Goal: Information Seeking & Learning: Learn about a topic

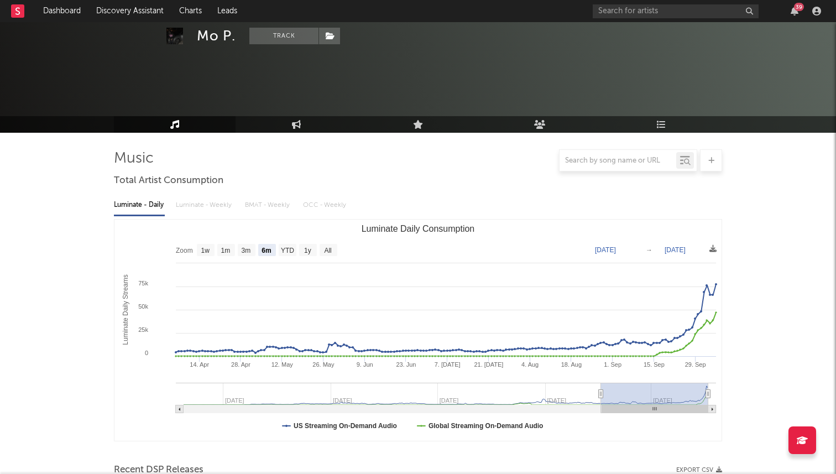
select select "6m"
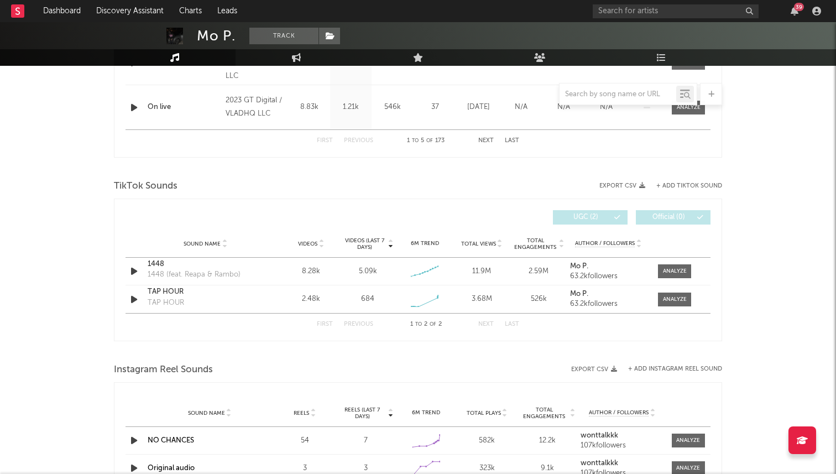
click at [647, 21] on div "39" at bounding box center [708, 11] width 232 height 22
click at [634, 11] on input "text" at bounding box center [675, 11] width 166 height 14
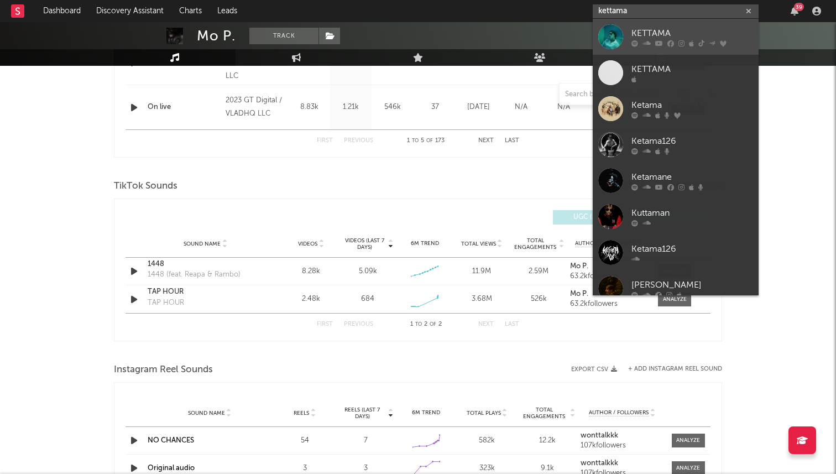
type input "kettama"
click at [656, 29] on div "KETTAMA" at bounding box center [692, 33] width 122 height 13
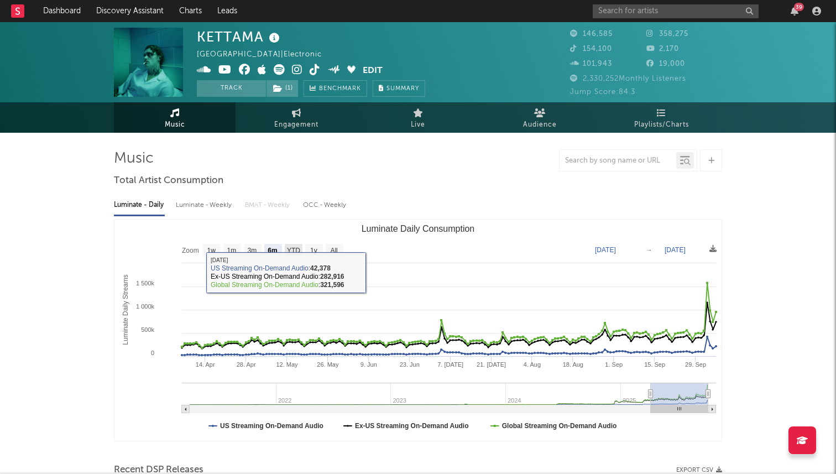
click at [292, 249] on text "YTD" at bounding box center [293, 250] width 13 height 8
select select "YTD"
type input "2025-01-01"
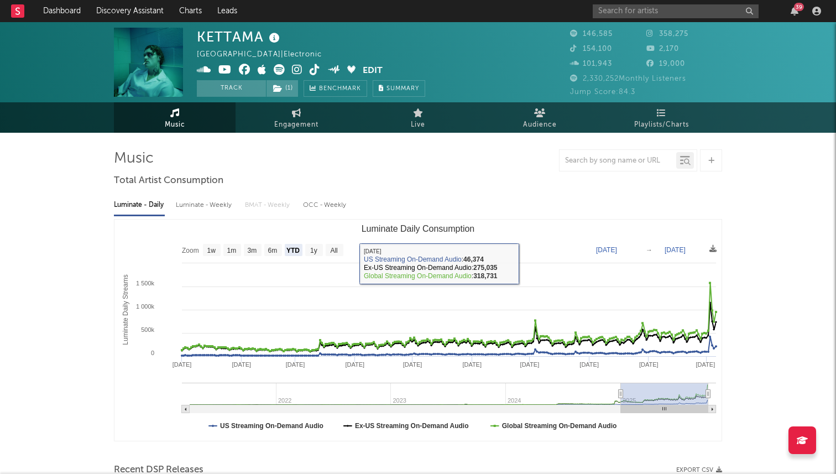
click at [282, 67] on icon at bounding box center [279, 69] width 11 height 11
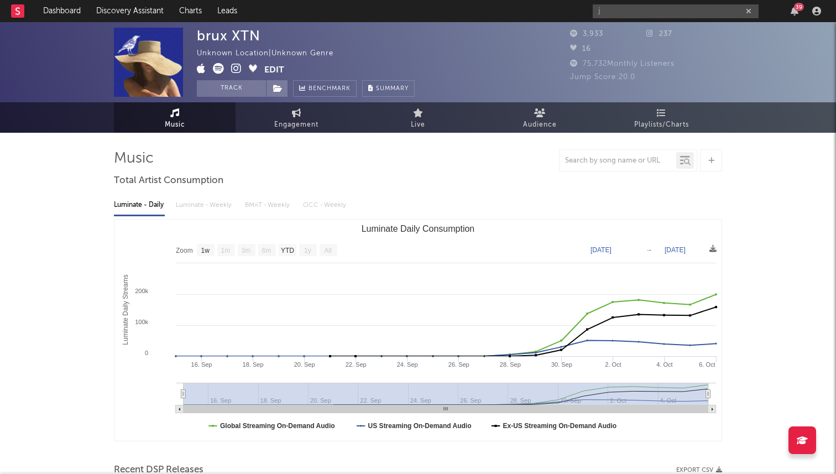
select select "1w"
click at [627, 8] on input "j" at bounding box center [675, 11] width 166 height 14
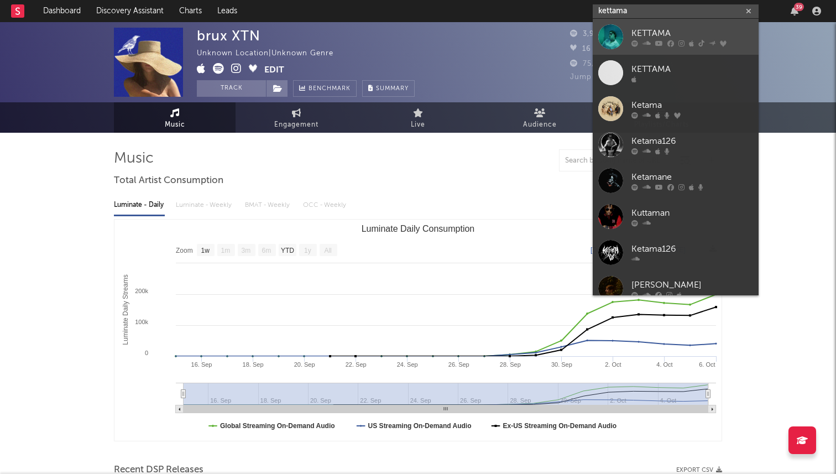
type input "kettama"
click at [691, 29] on div "KETTAMA" at bounding box center [692, 33] width 122 height 13
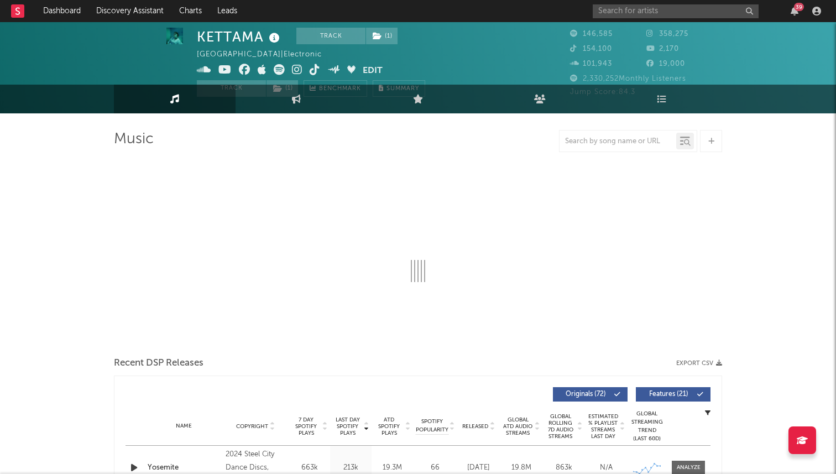
select select "6m"
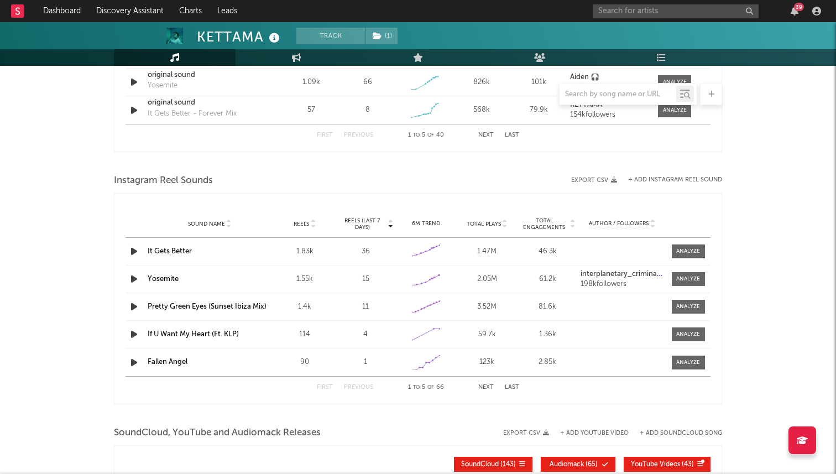
scroll to position [915, 0]
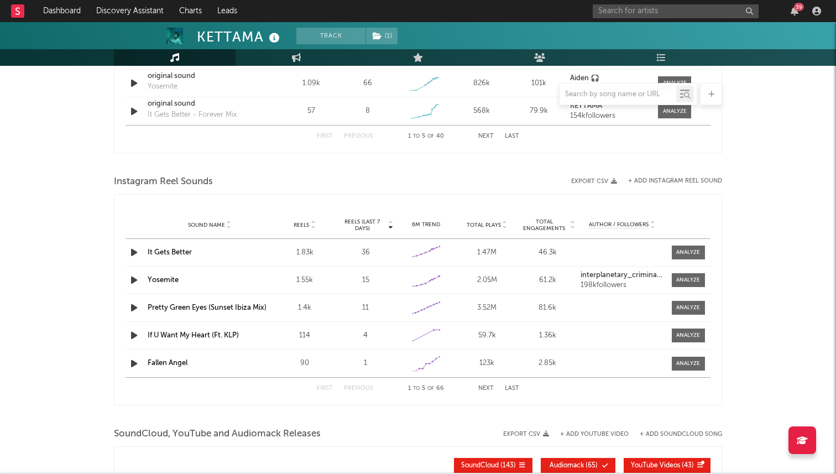
click at [180, 249] on link "It Gets Better" at bounding box center [170, 252] width 44 height 7
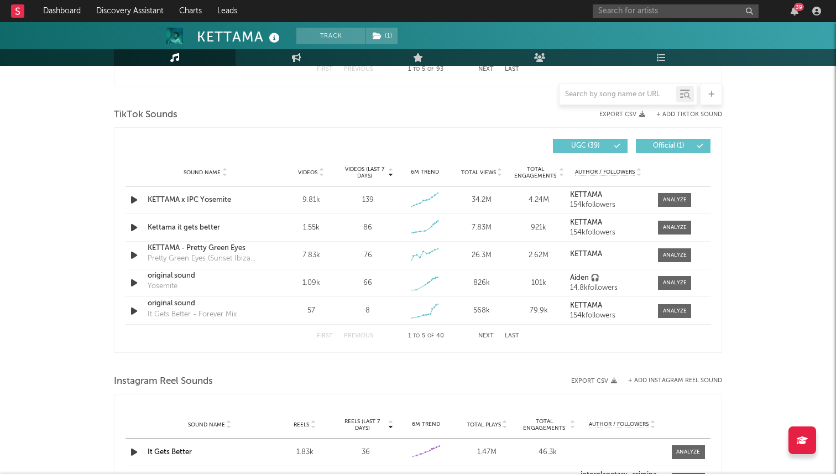
scroll to position [704, 0]
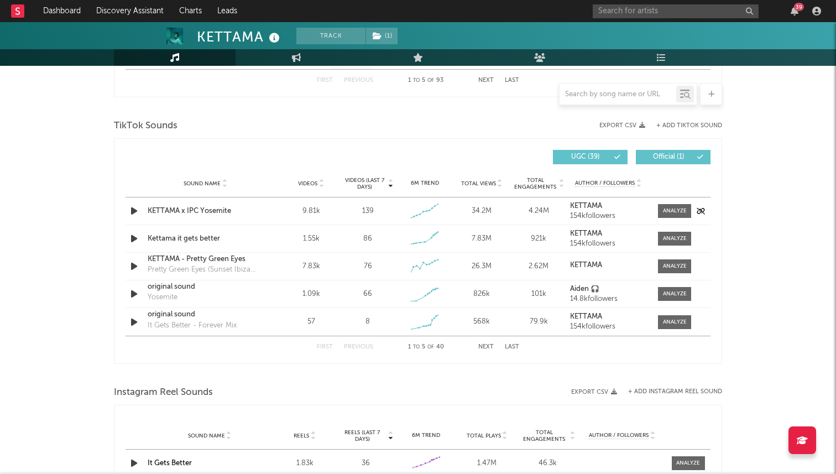
click at [197, 211] on div "KETTAMA x IPC Yosemite" at bounding box center [206, 211] width 116 height 11
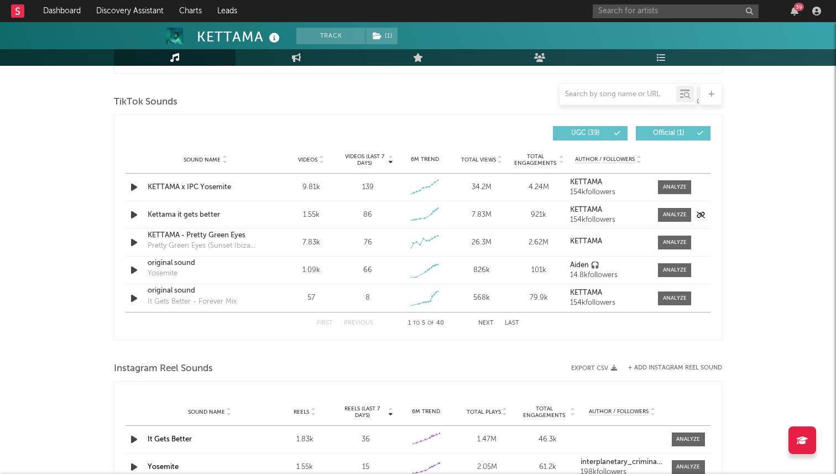
click at [181, 214] on div "Kettama it gets better" at bounding box center [206, 214] width 116 height 11
click at [190, 233] on div "KETTAMA - Pretty Green Eyes" at bounding box center [206, 235] width 116 height 11
click at [181, 186] on div "KETTAMA x IPC Yosemite" at bounding box center [206, 187] width 116 height 11
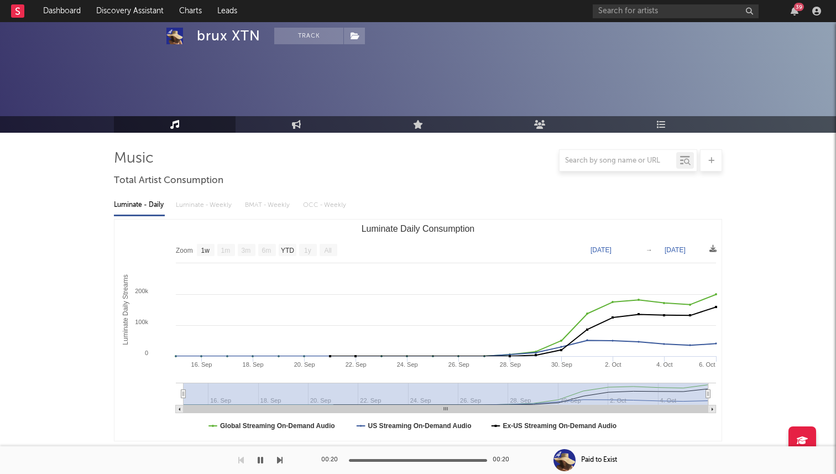
select select "1w"
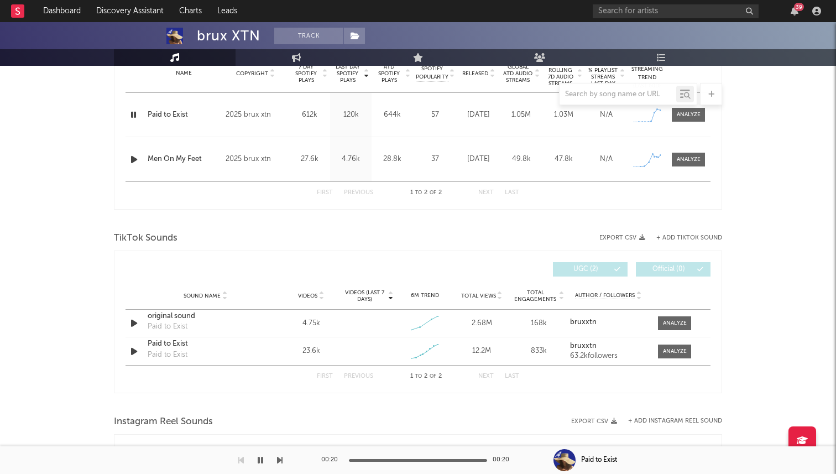
scroll to position [495, 0]
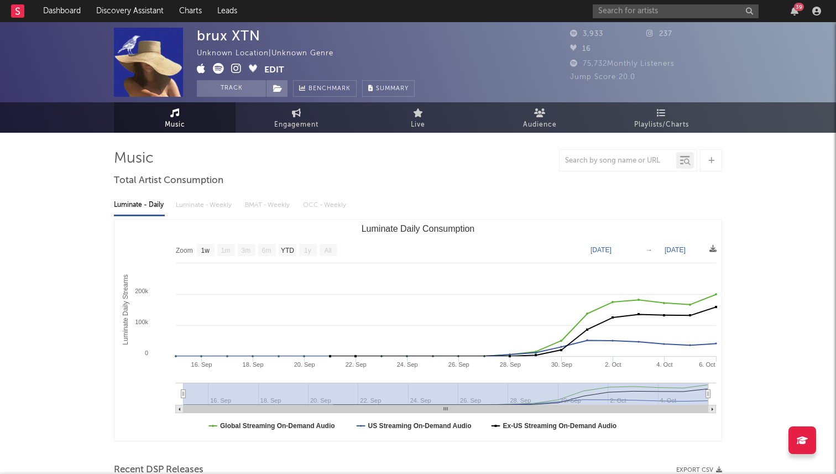
select select "1w"
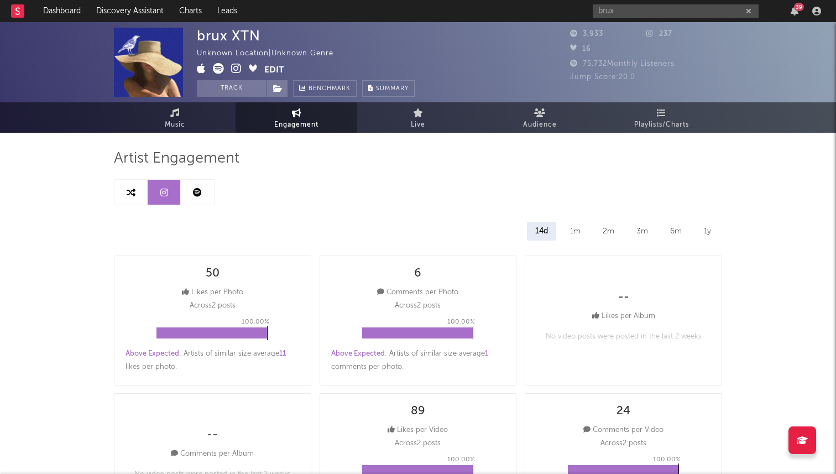
select select "1w"
click at [622, 11] on input "brux" at bounding box center [675, 11] width 166 height 14
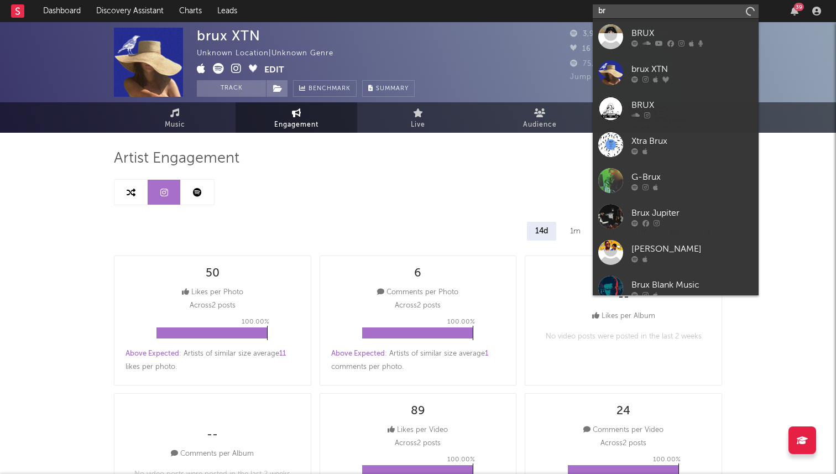
type input "b"
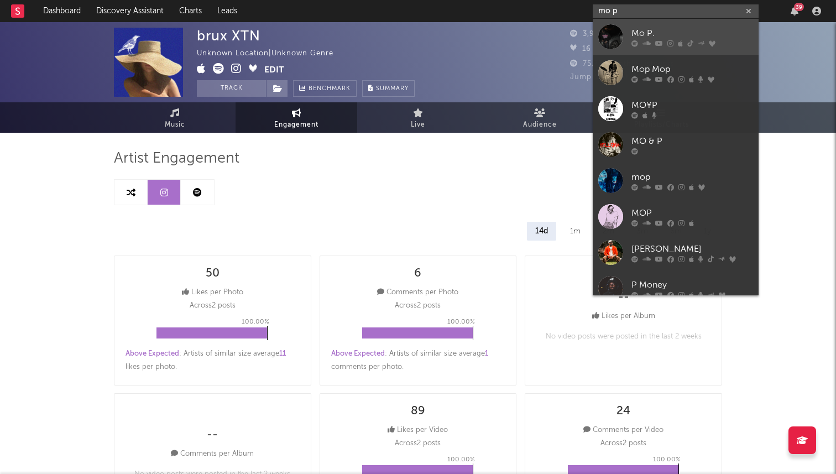
type input "mo p"
click at [627, 28] on link "Mo P." at bounding box center [675, 37] width 166 height 36
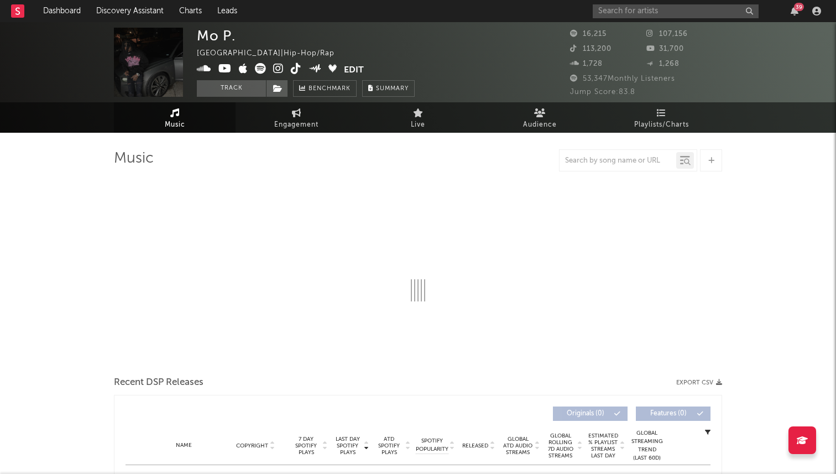
select select "6m"
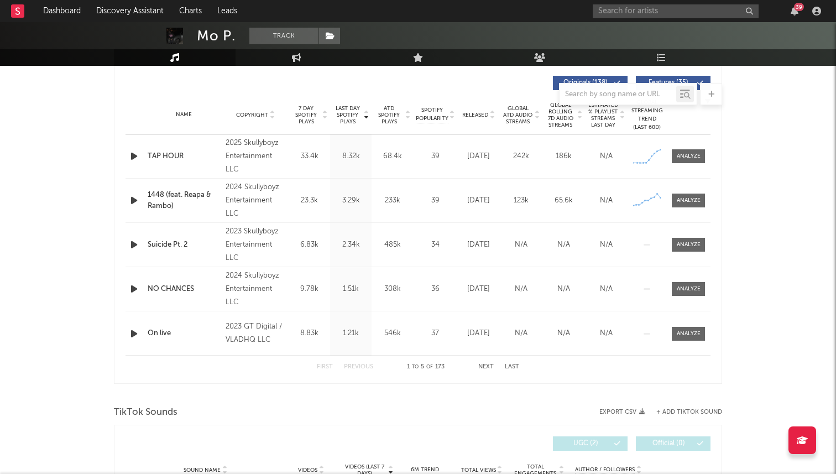
scroll to position [419, 0]
click at [132, 155] on icon "button" at bounding box center [134, 155] width 12 height 14
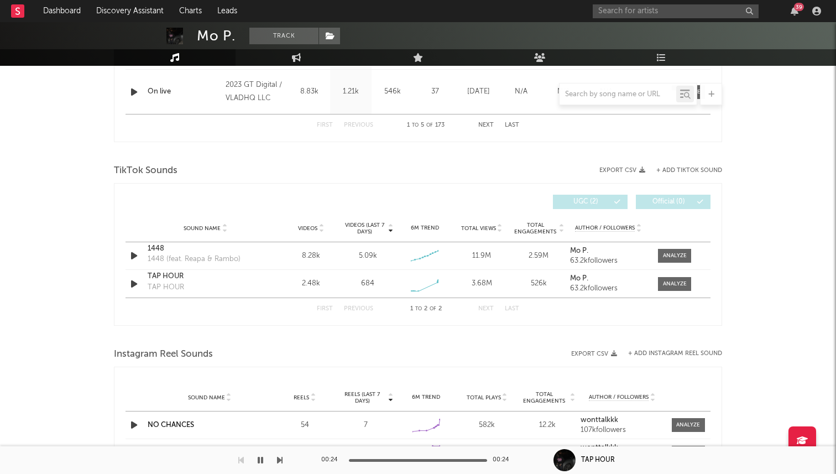
scroll to position [682, 0]
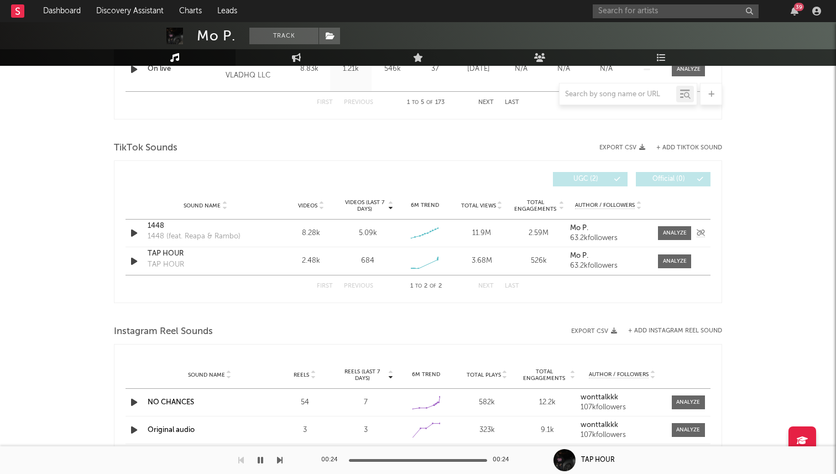
click at [155, 226] on div "1448" at bounding box center [206, 226] width 116 height 11
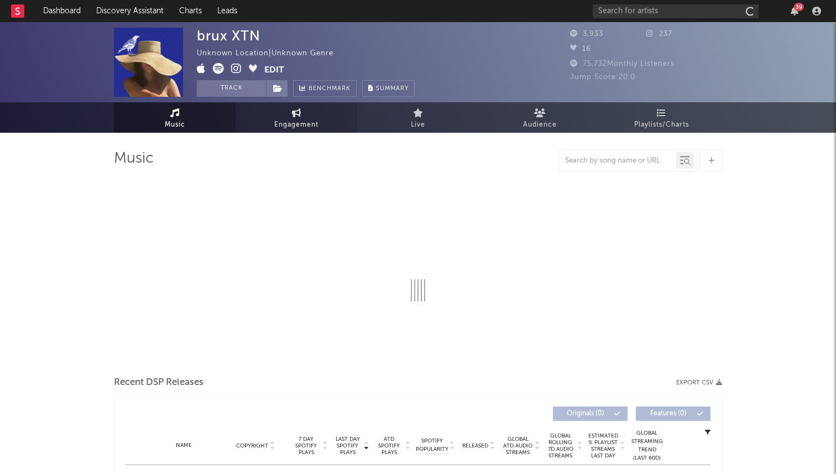
click at [274, 112] on link "Engagement" at bounding box center [296, 117] width 122 height 30
select select "1w"
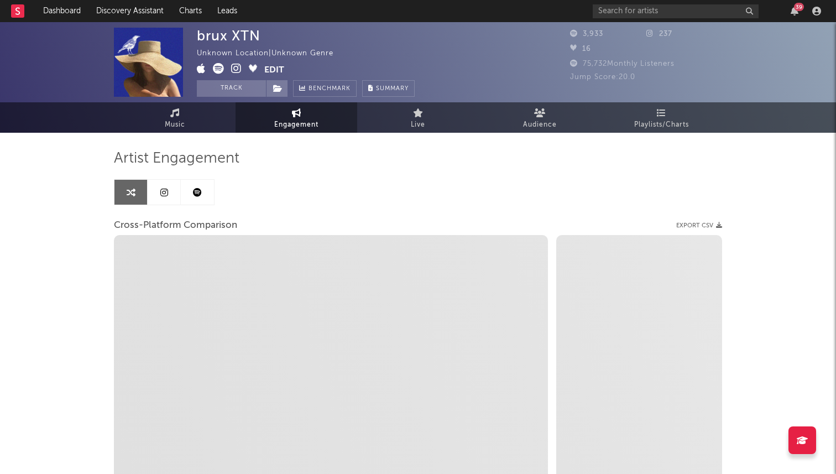
select select "1m"
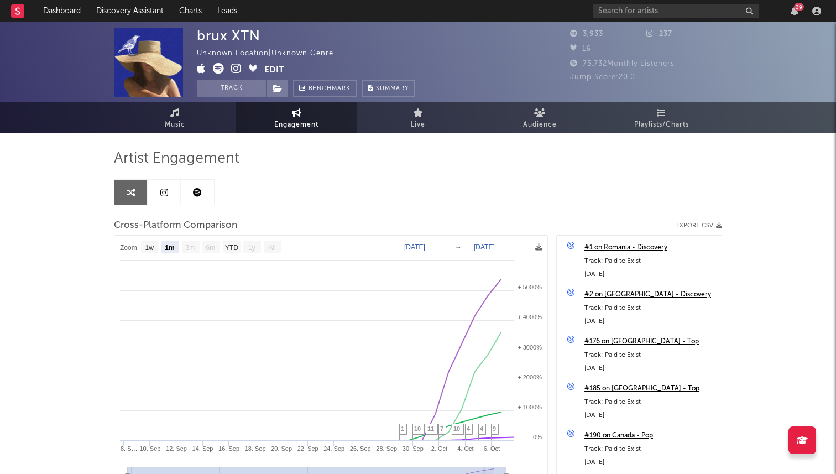
click at [158, 197] on link at bounding box center [164, 192] width 33 height 25
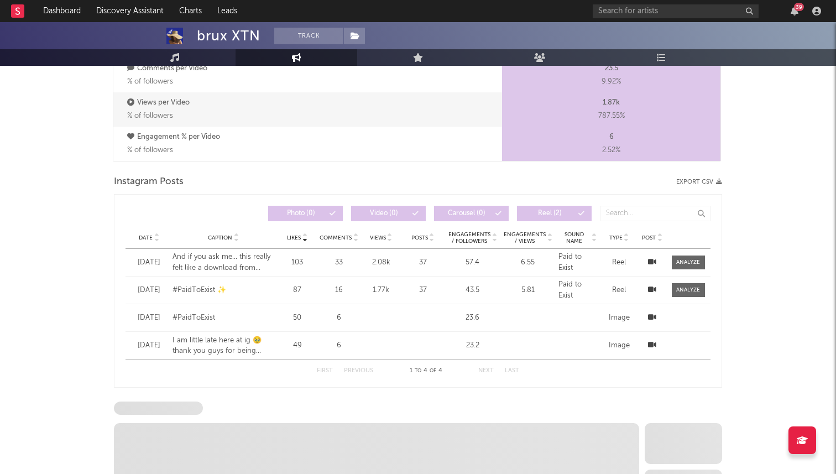
select select "1w"
